Goal: Find specific page/section: Find specific page/section

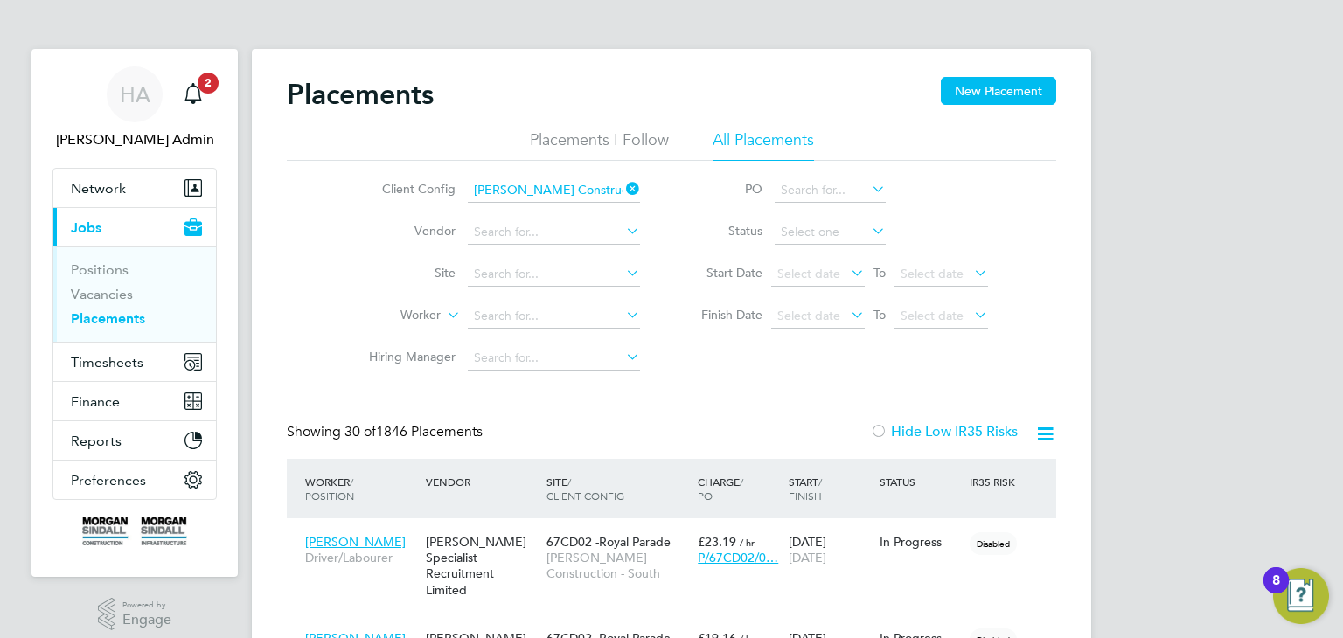
click at [607, 178] on input "[PERSON_NAME] Construction - South" at bounding box center [554, 190] width 172 height 24
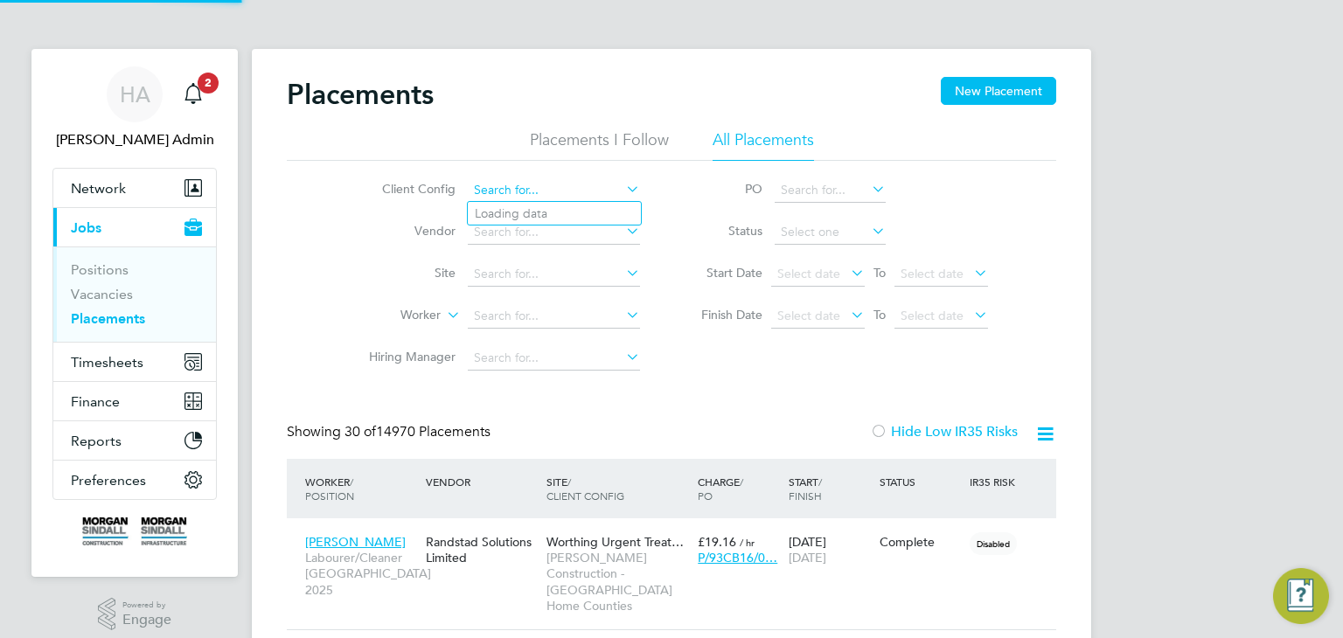
click at [599, 191] on input at bounding box center [554, 190] width 172 height 24
click at [632, 231] on li "[PERSON_NAME] Construction - Central" at bounding box center [707, 238] width 479 height 24
type input "[PERSON_NAME] Construction - Central"
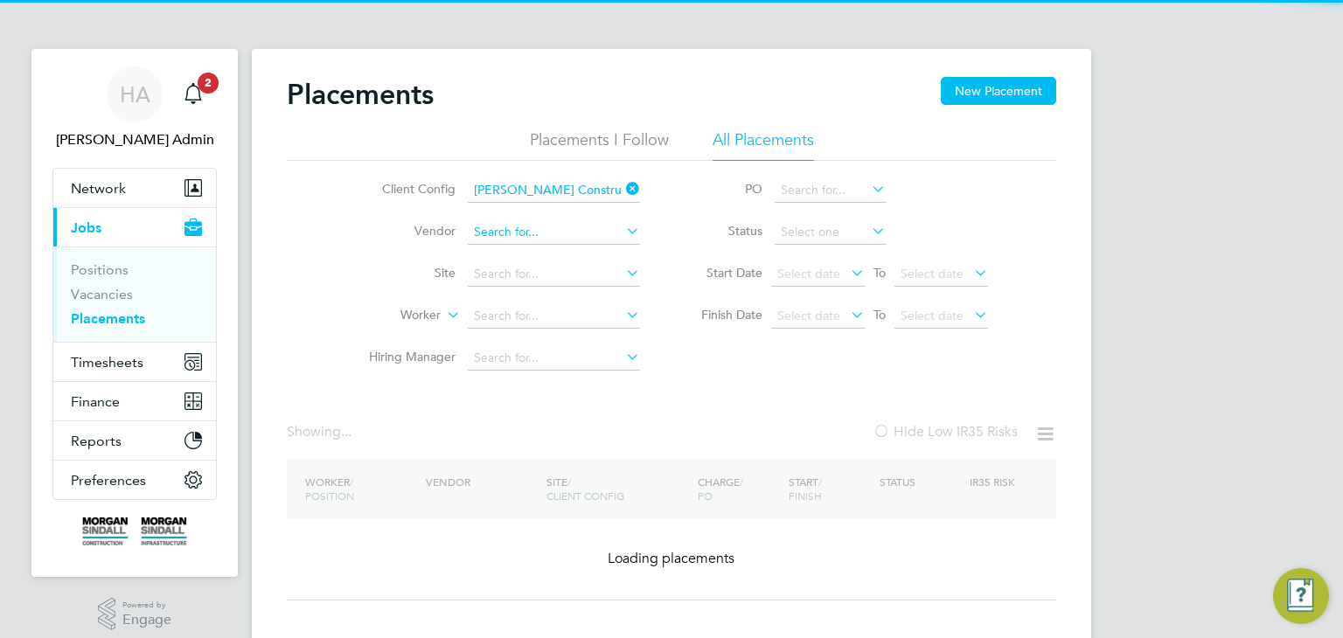
click at [571, 231] on input at bounding box center [554, 232] width 172 height 24
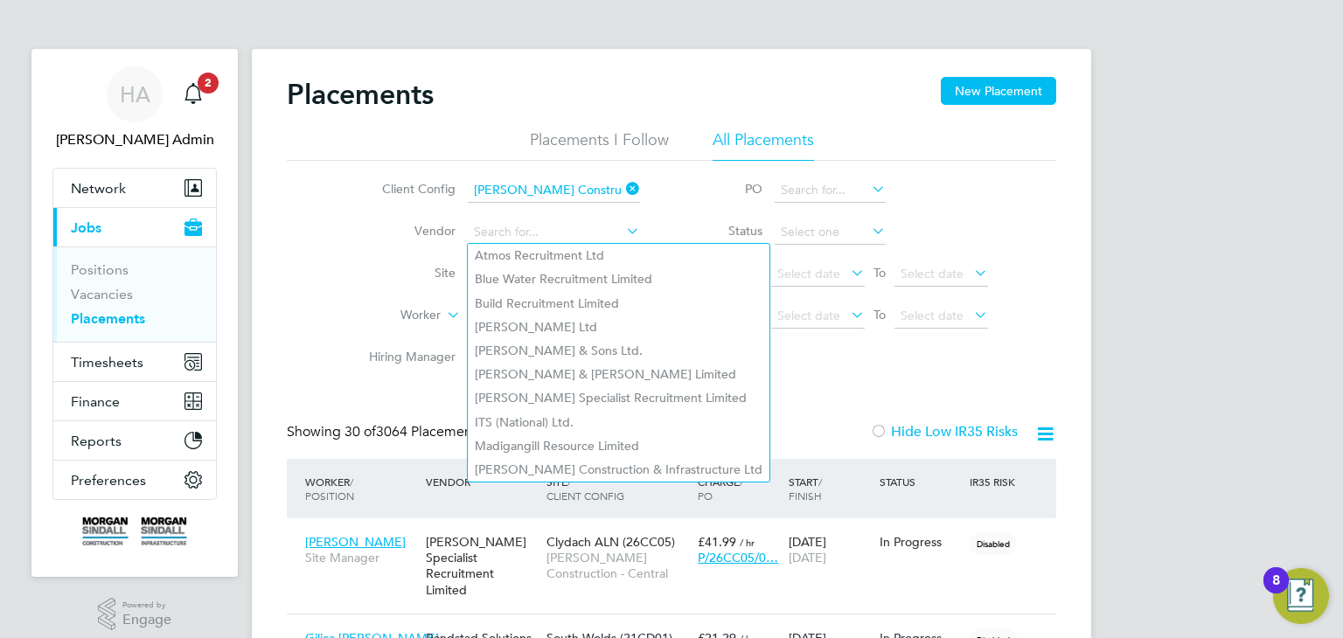
click at [566, 261] on li "Atmos Recruitment Ltd" at bounding box center [619, 256] width 302 height 24
type input "Atmos Recruitment Ltd"
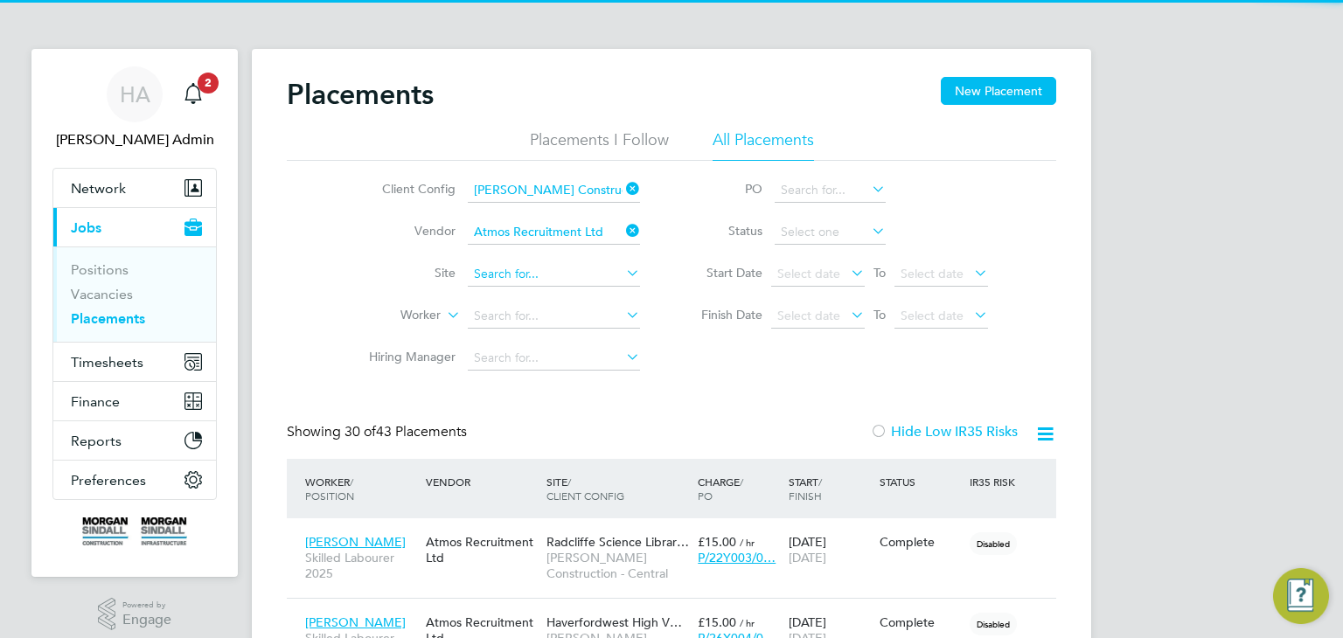
click at [511, 264] on input at bounding box center [554, 274] width 172 height 24
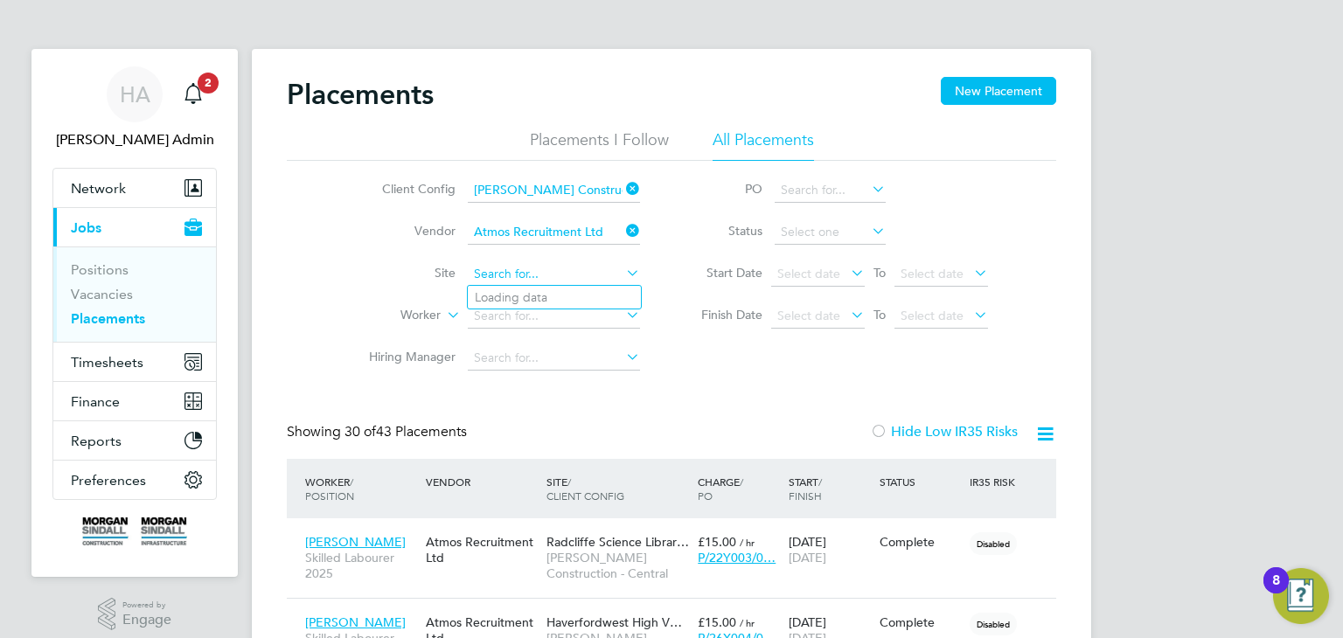
click at [511, 268] on input at bounding box center [554, 274] width 172 height 24
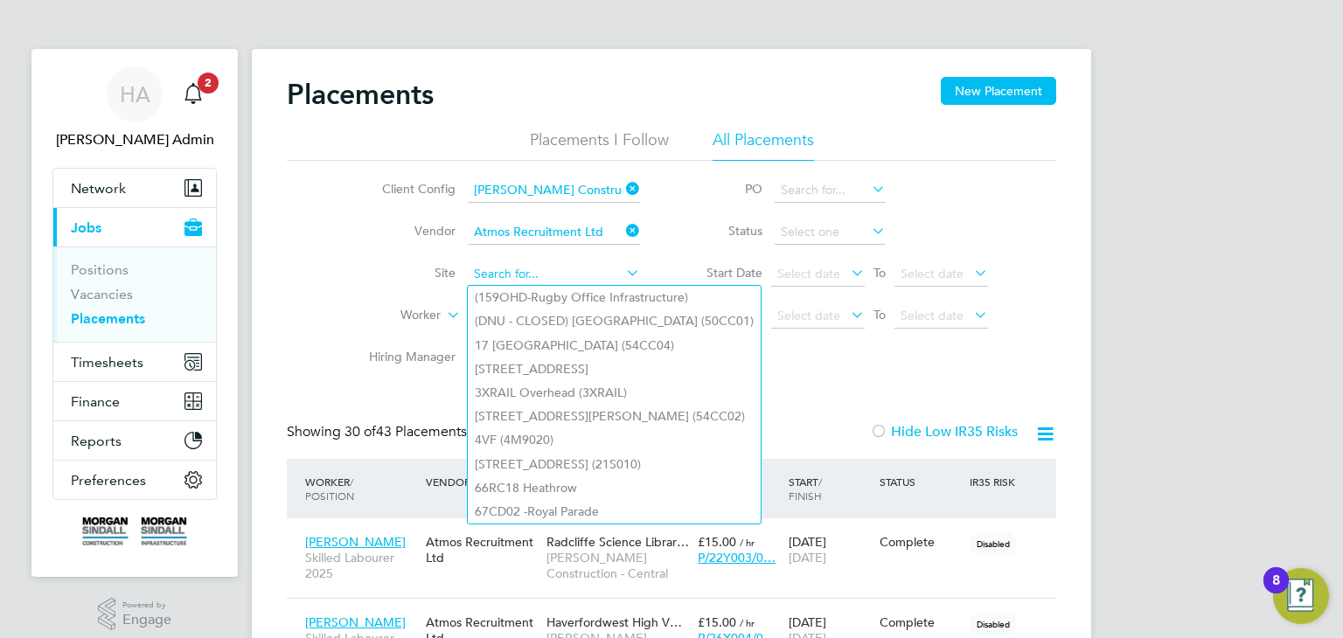
type input "w"
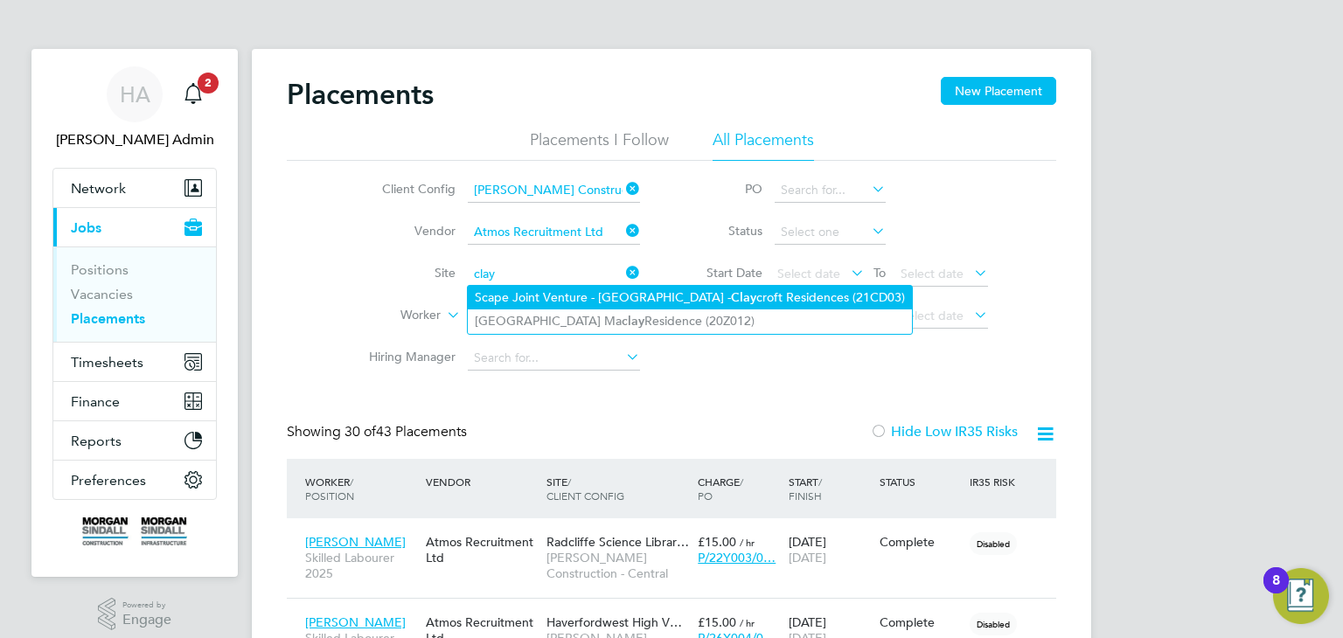
click at [521, 296] on li "Scape Joint Venture - [GEOGRAPHIC_DATA] - [PERSON_NAME] Residences (21CD03)" at bounding box center [690, 298] width 444 height 24
type input "Scape Joint Venture - [GEOGRAPHIC_DATA] - Claycroft Residences (21CD03)"
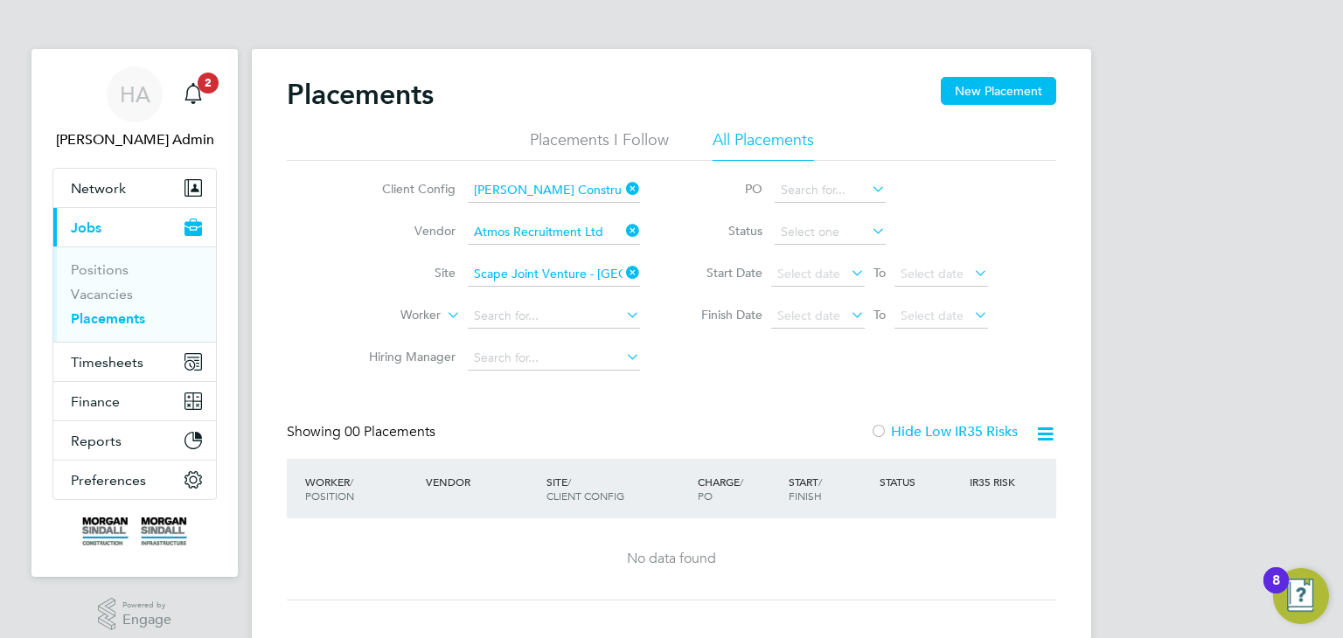
click at [622, 230] on icon at bounding box center [622, 231] width 0 height 24
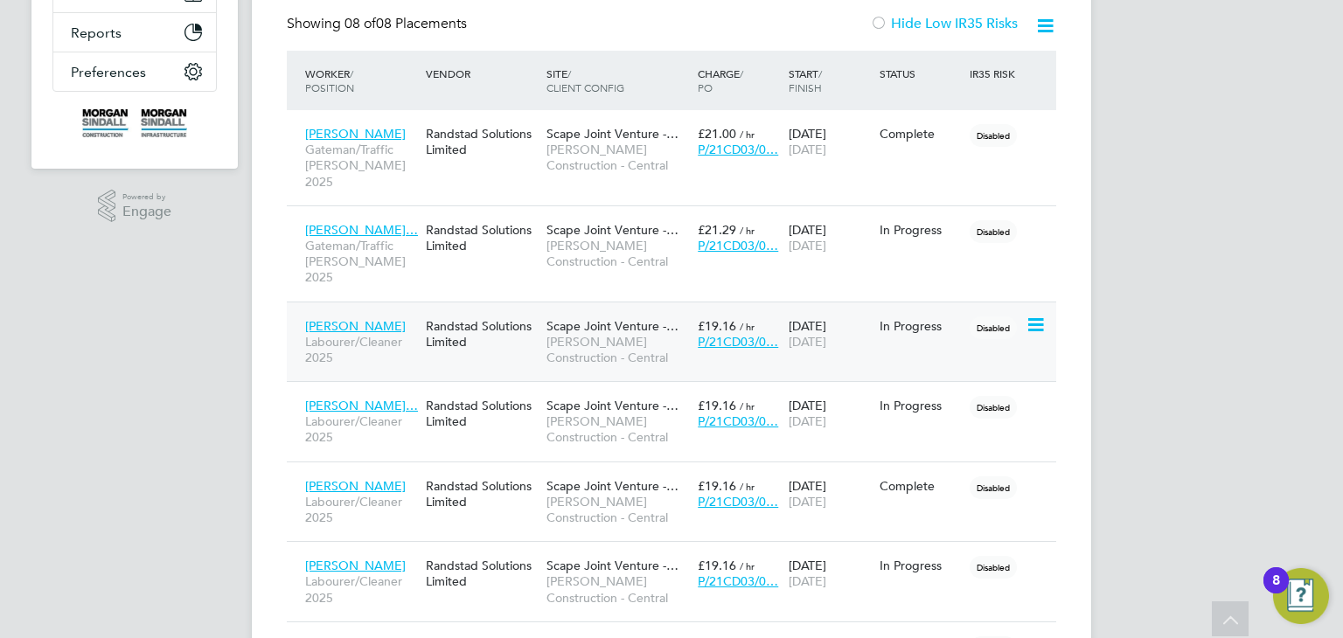
click at [382, 318] on span "[PERSON_NAME]" at bounding box center [355, 326] width 101 height 16
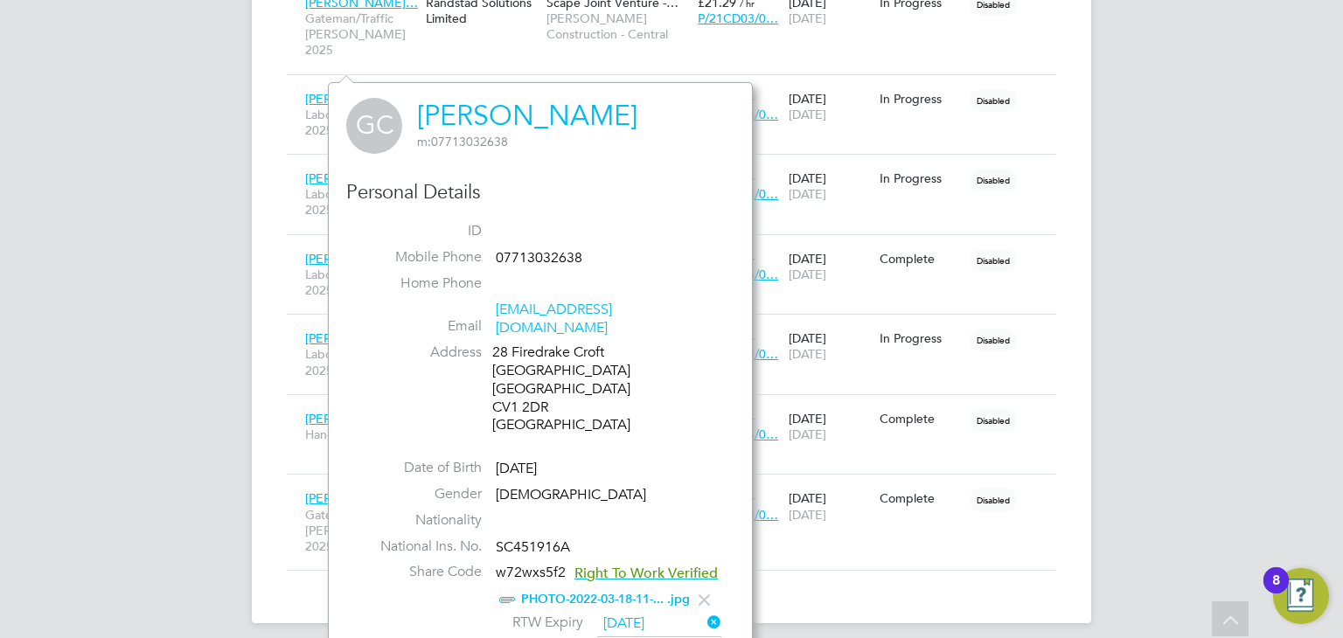
scroll to position [636, 0]
